Goal: Transaction & Acquisition: Purchase product/service

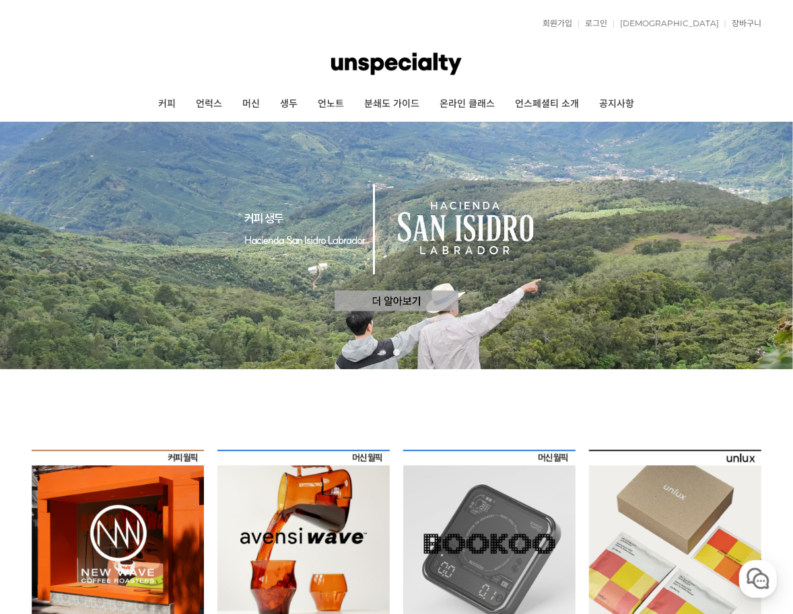
click at [419, 70] on img at bounding box center [396, 64] width 131 height 40
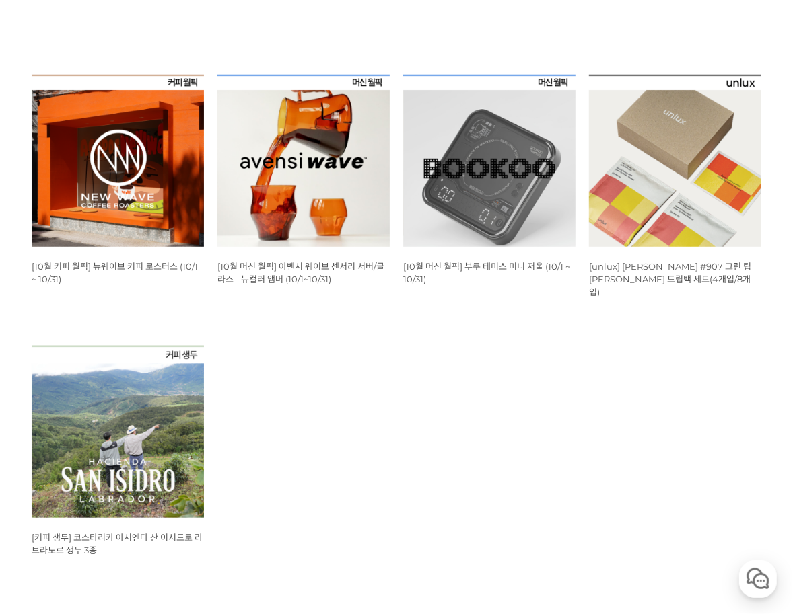
scroll to position [404, 0]
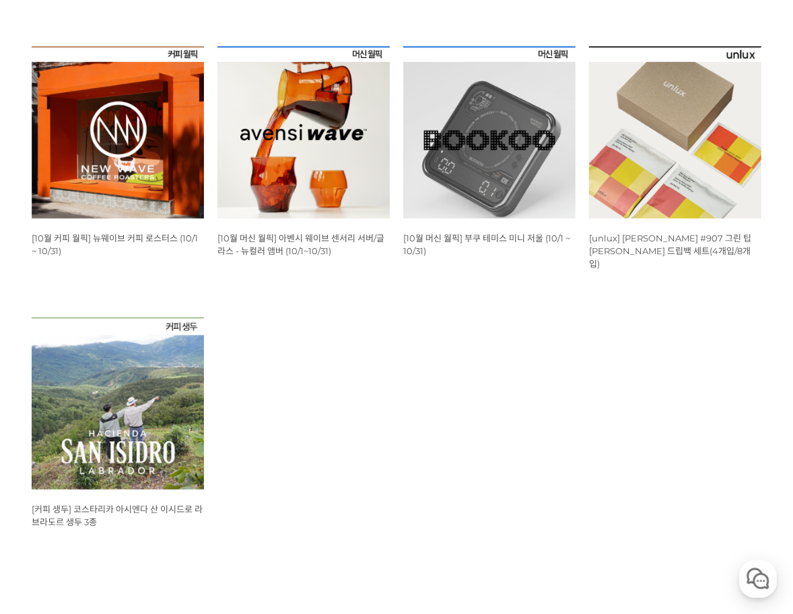
click at [125, 108] on img at bounding box center [118, 132] width 172 height 172
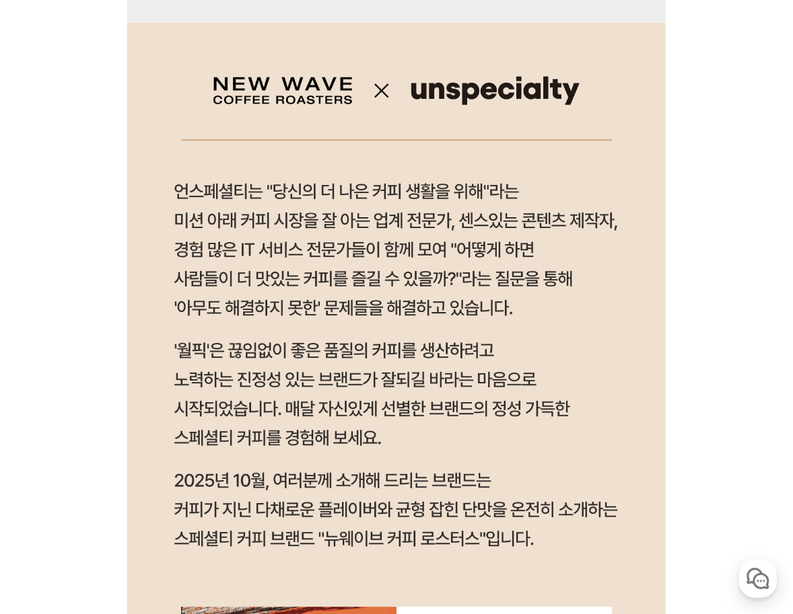
scroll to position [1077, 0]
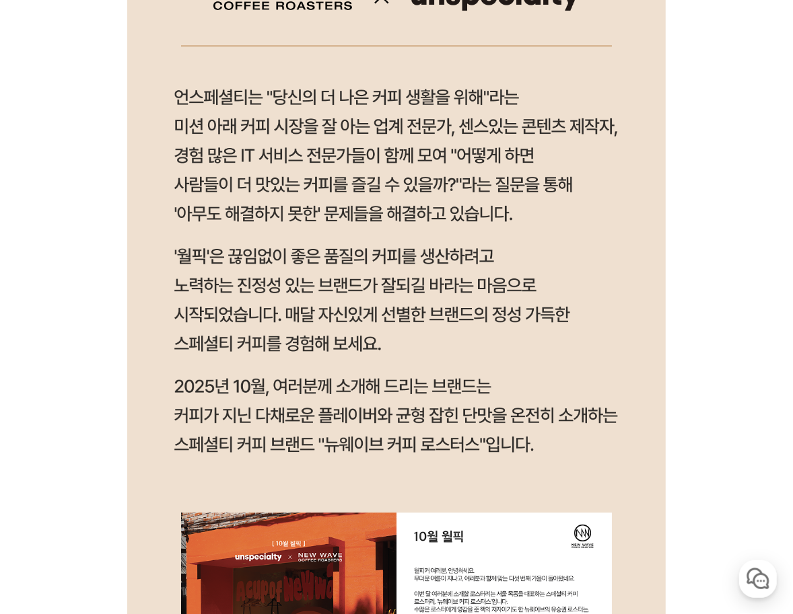
click at [628, 293] on img at bounding box center [396, 356] width 538 height 854
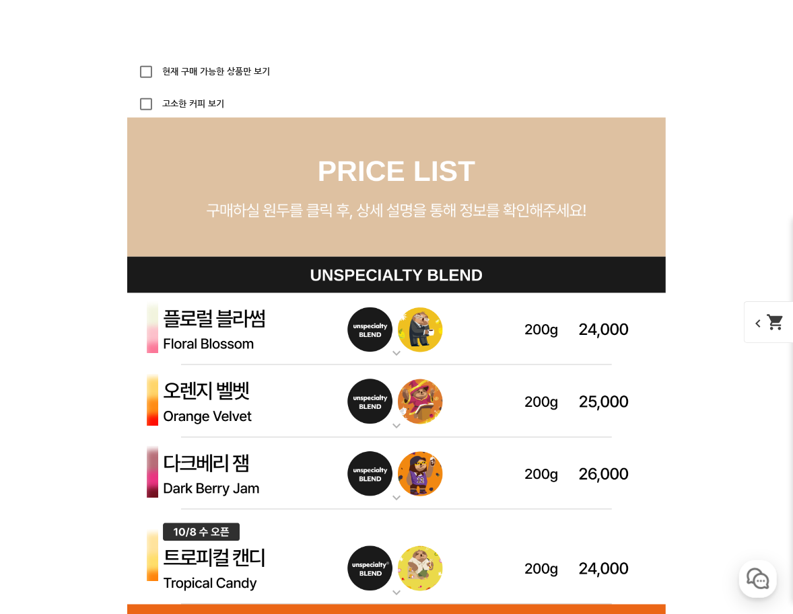
scroll to position [3572, 0]
